Goal: Information Seeking & Learning: Understand process/instructions

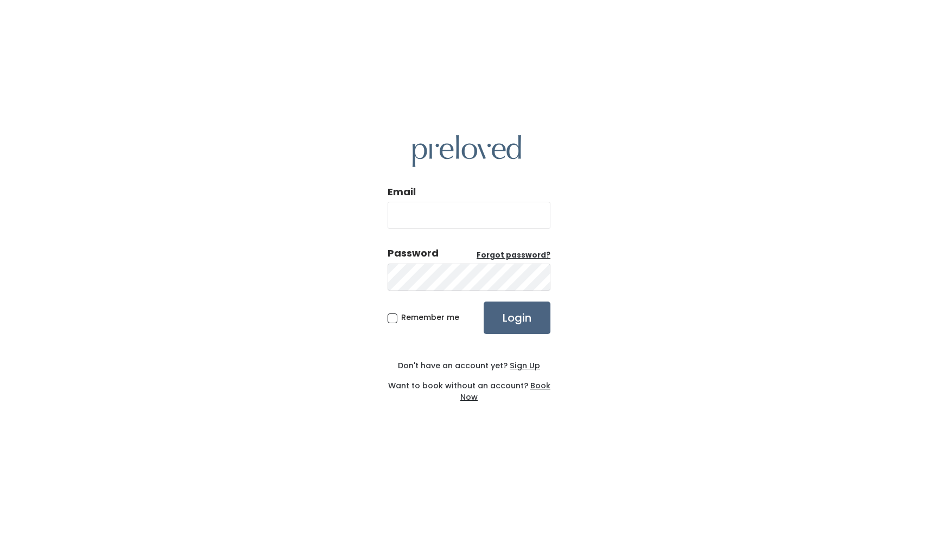
type input "kerrypaige@gmail.com"
click at [518, 323] on input "Login" at bounding box center [517, 318] width 67 height 33
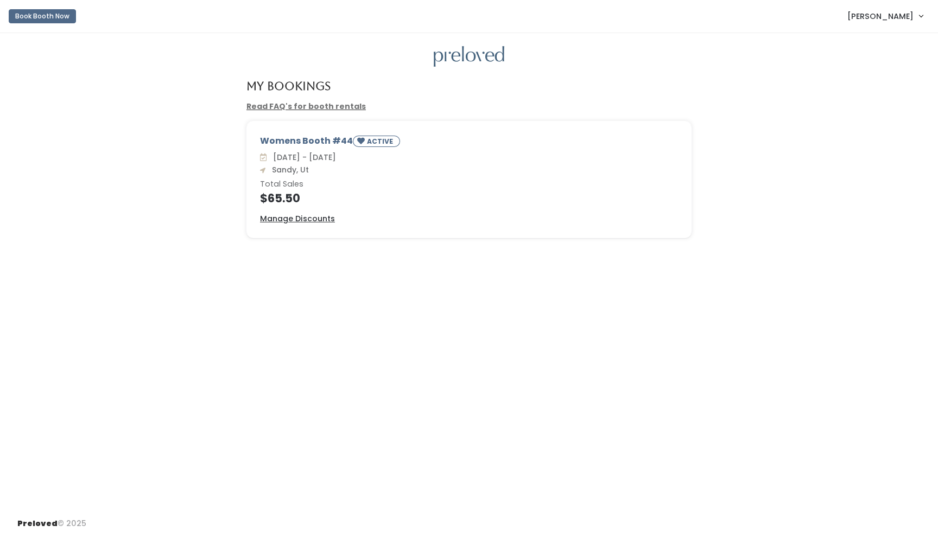
click at [307, 101] on link "Read FAQ's for booth rentals" at bounding box center [305, 106] width 119 height 11
